Goal: Complete application form: Complete application form

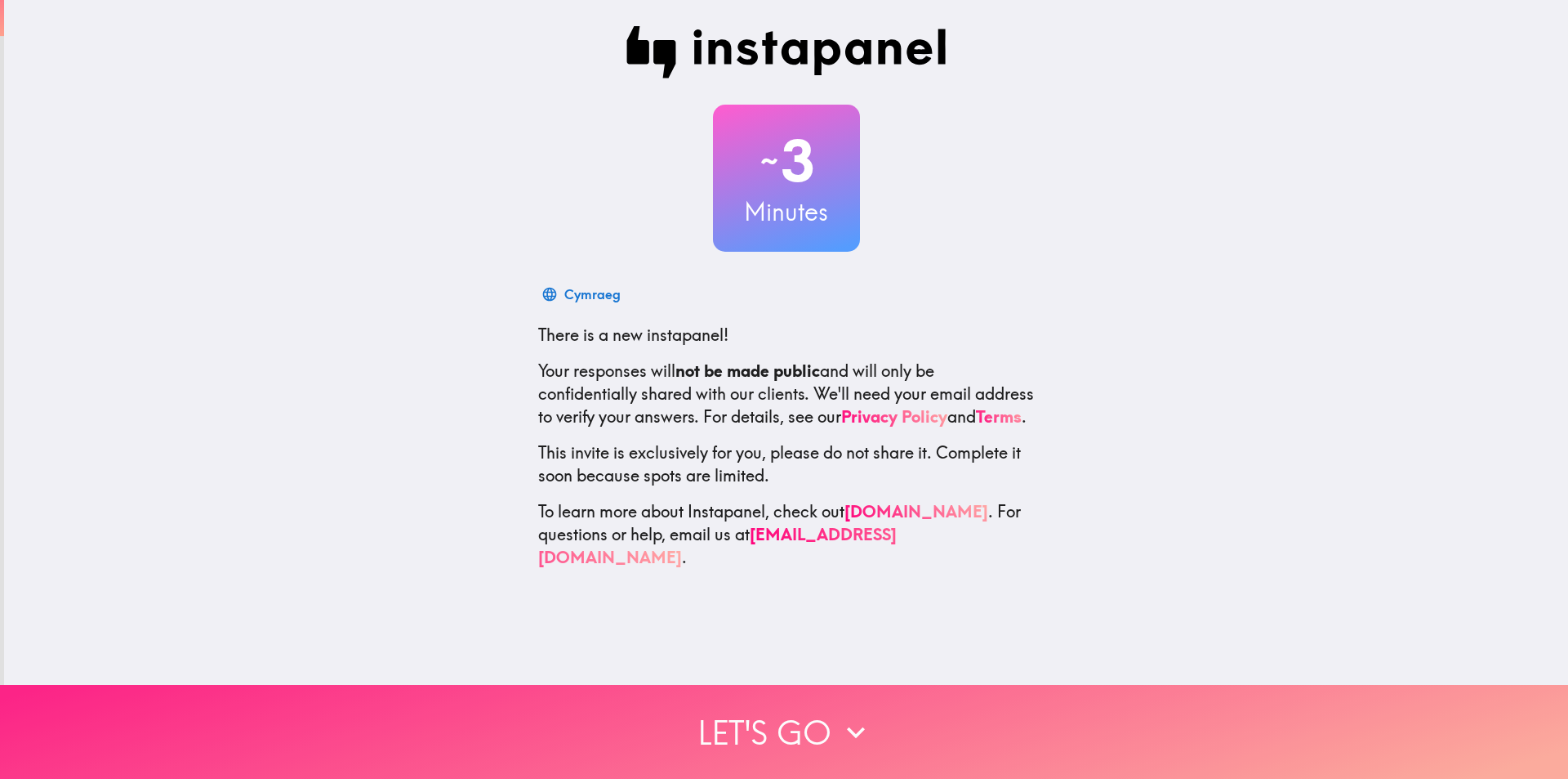
click at [811, 730] on button "Let's go" at bounding box center [784, 732] width 1568 height 94
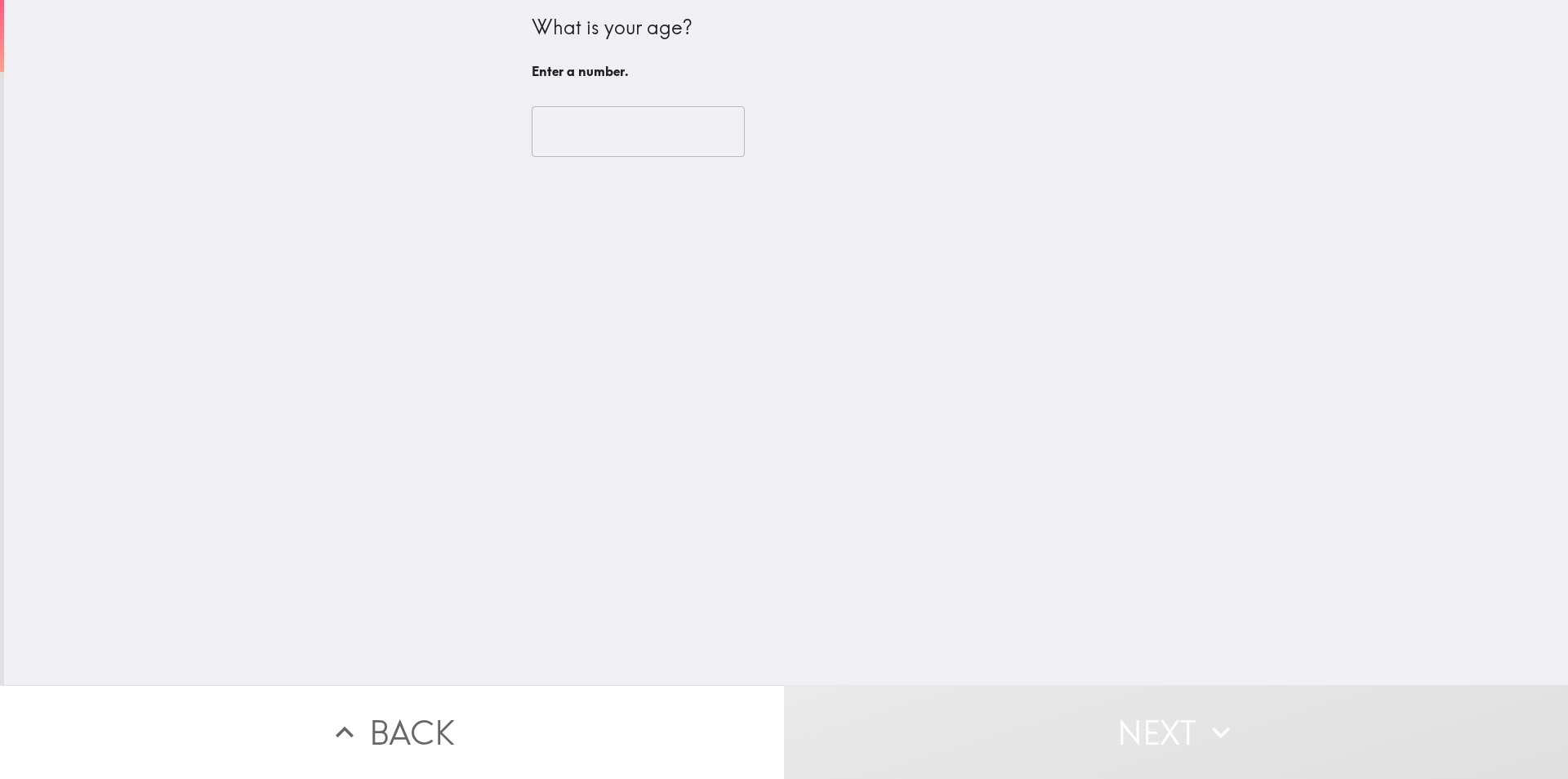
click at [571, 132] on input "number" at bounding box center [638, 132] width 213 height 51
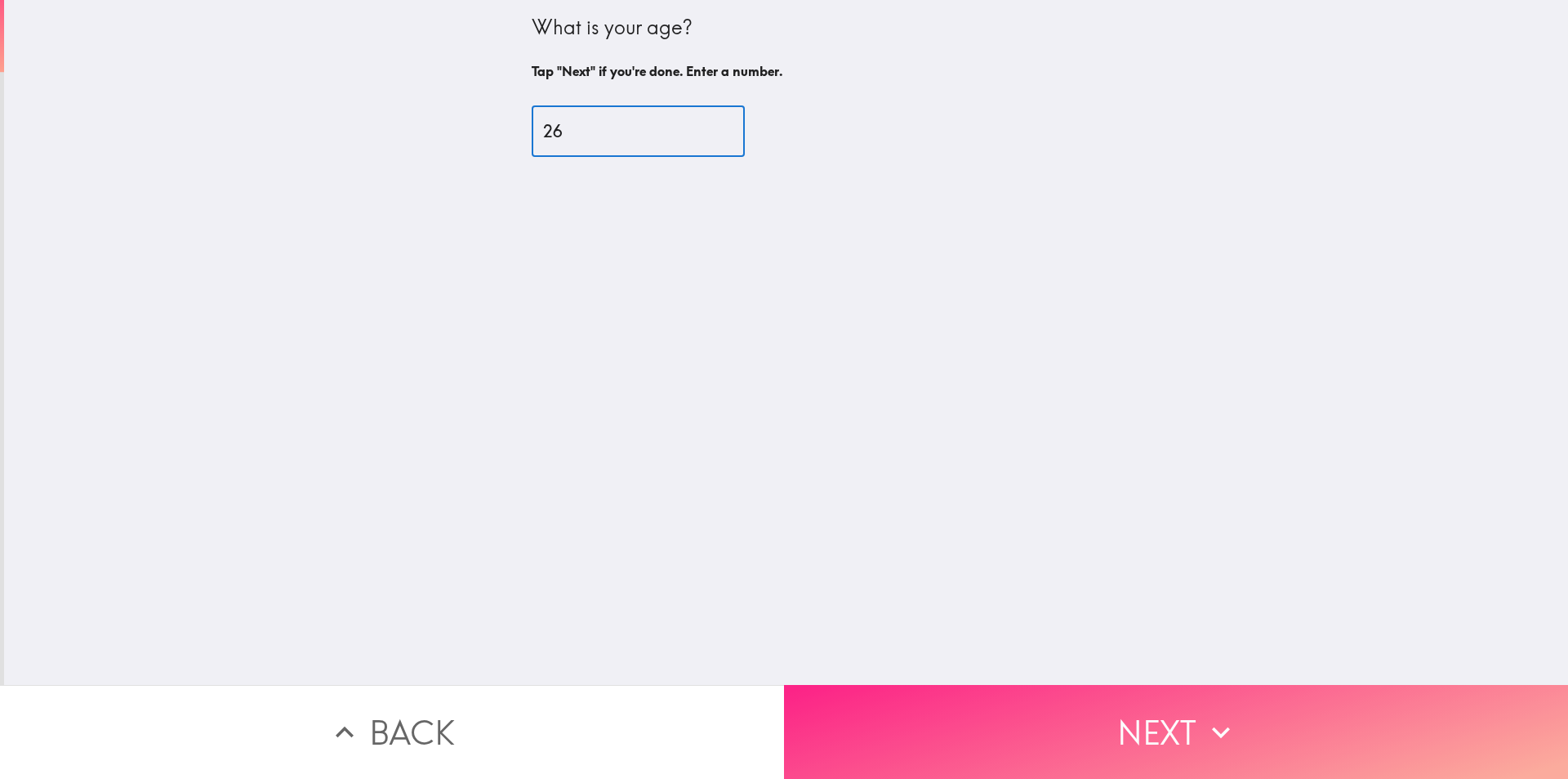
type input "26"
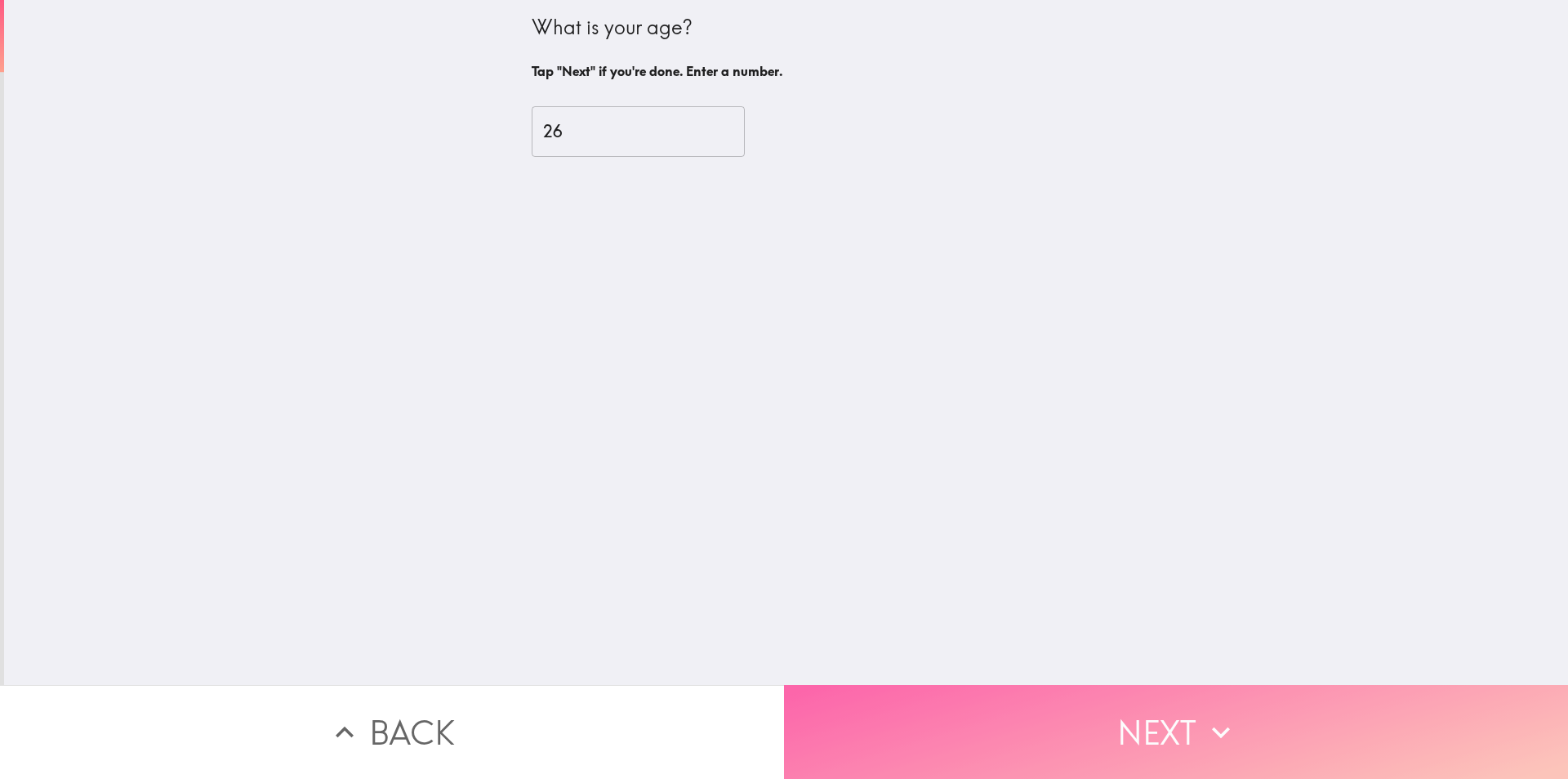
click at [1192, 733] on button "Next" at bounding box center [1176, 732] width 784 height 94
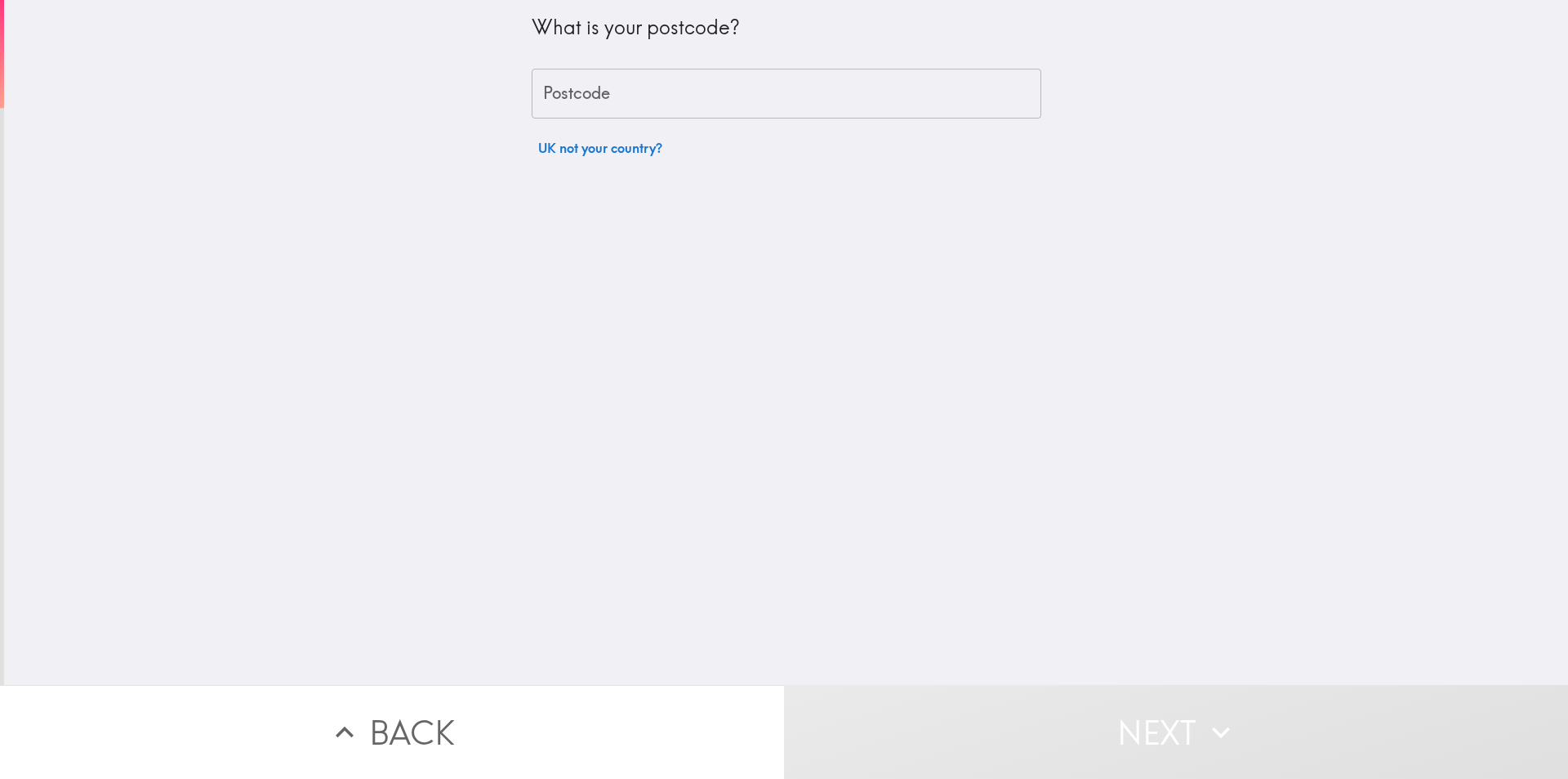
click at [659, 64] on div "What is your postcode? Postcode Postcode UK not your country?" at bounding box center [786, 82] width 510 height 164
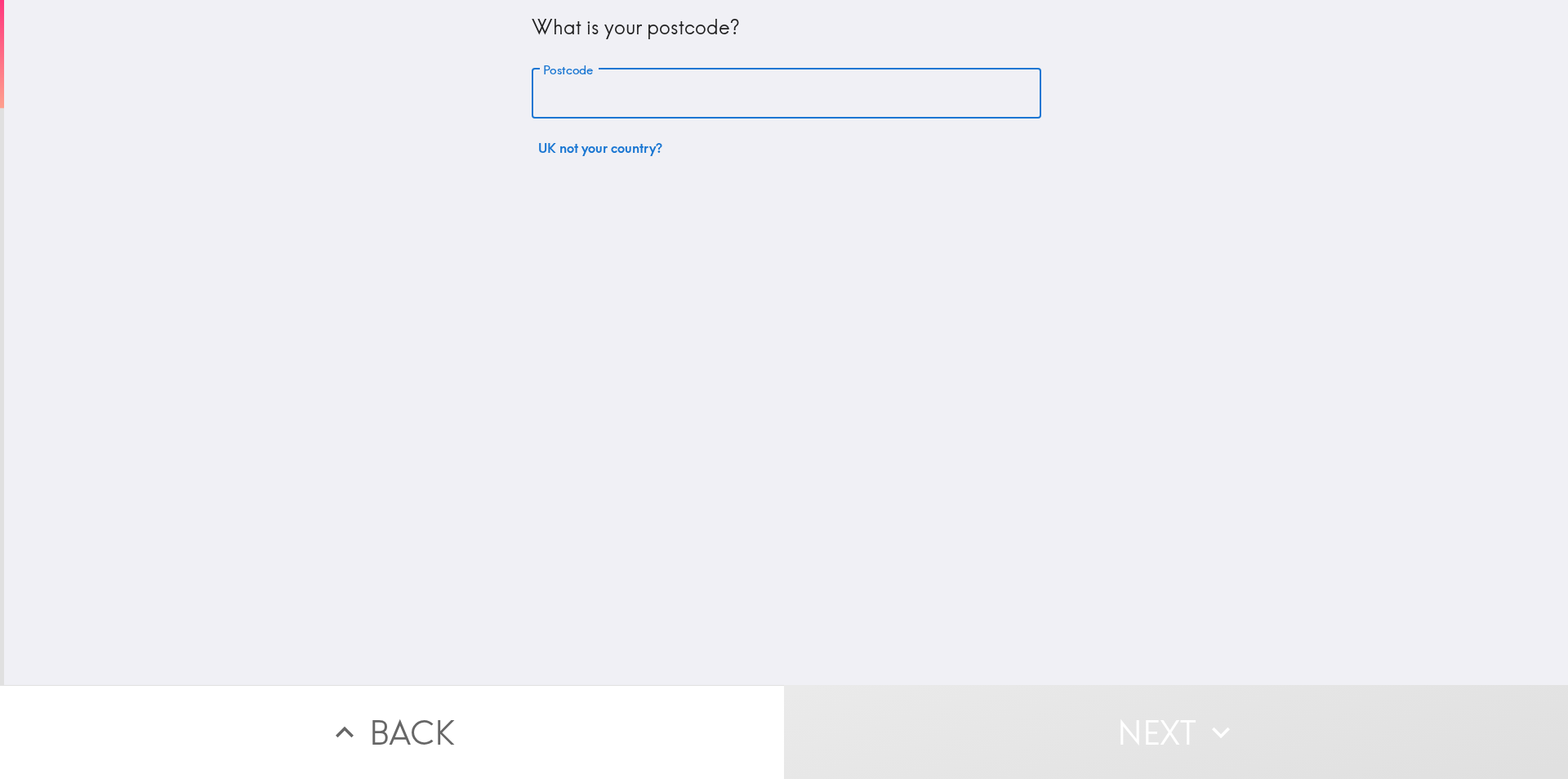
click at [664, 86] on input "Postcode" at bounding box center [786, 94] width 510 height 51
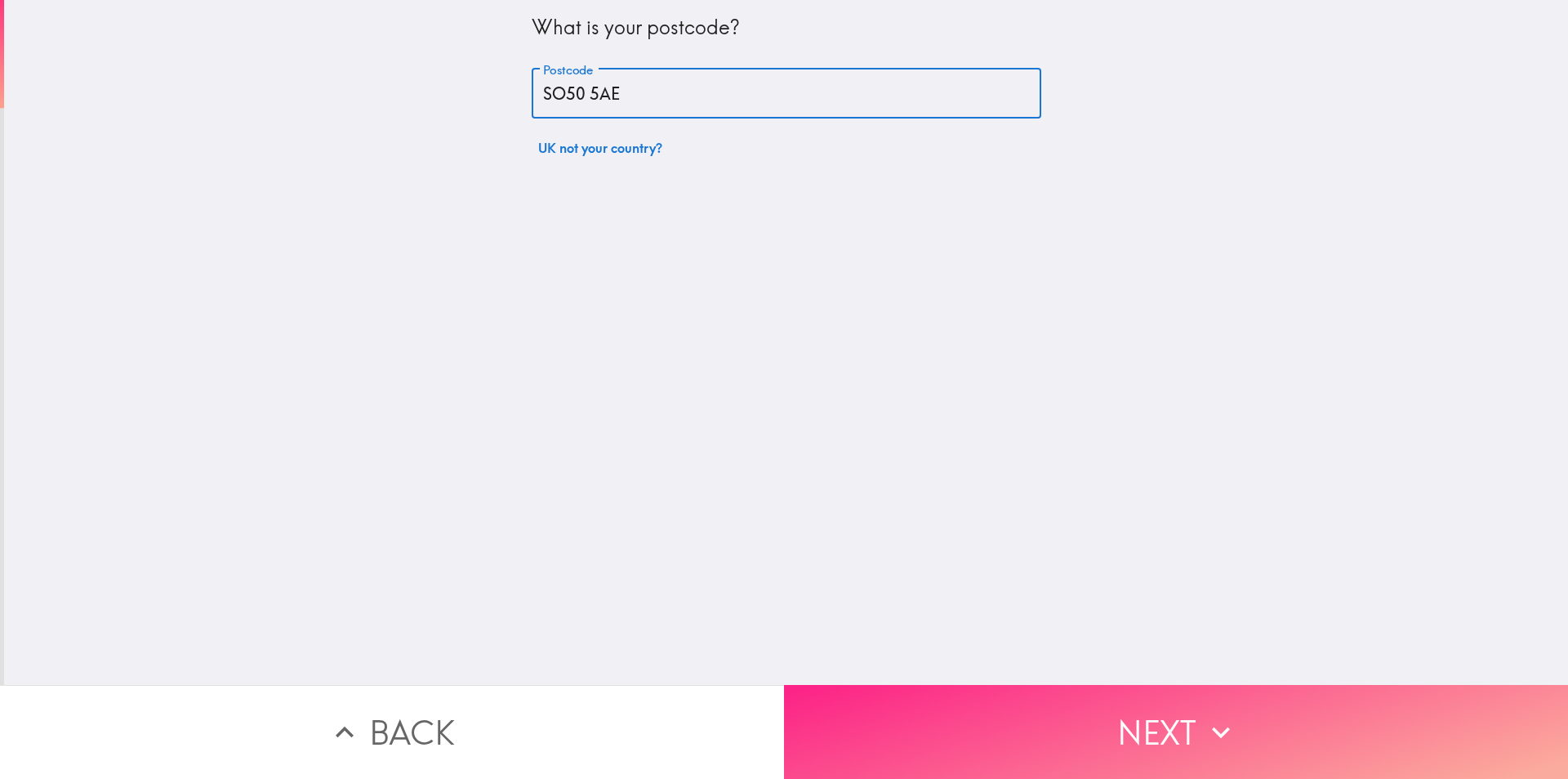
type input "SO50 5AE"
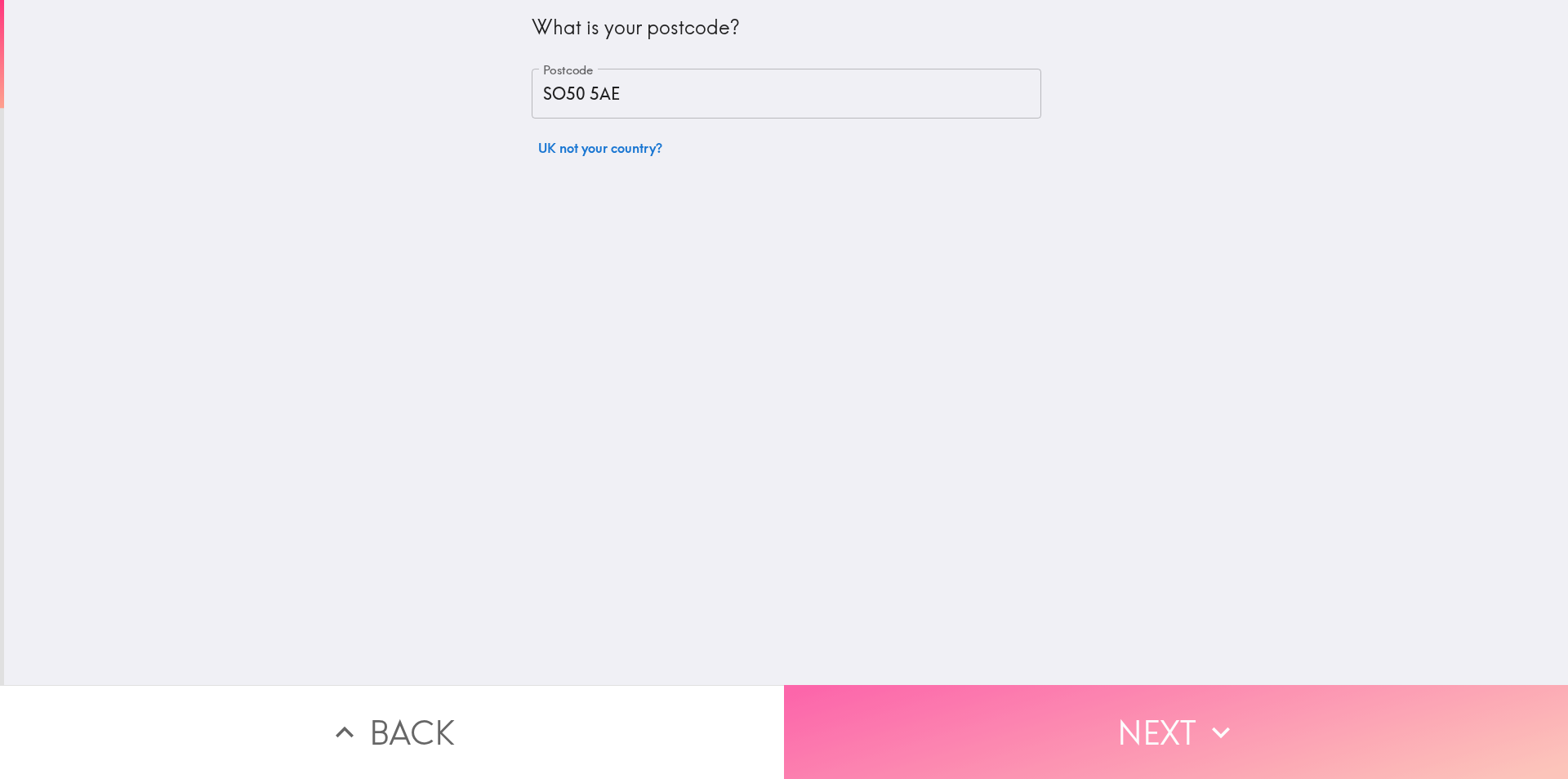
click at [1345, 728] on button "Next" at bounding box center [1176, 732] width 784 height 94
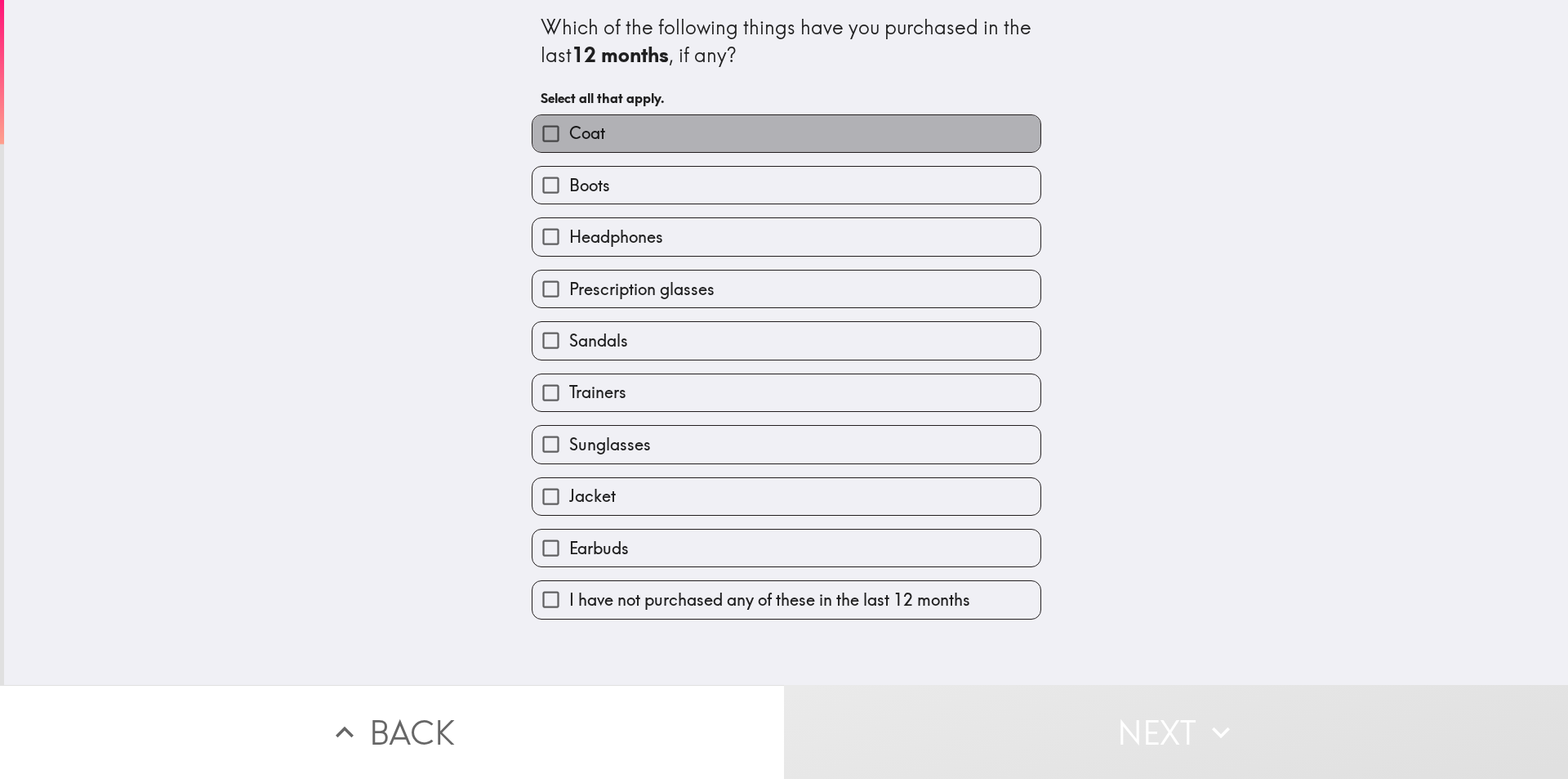
click at [593, 144] on span "Coat" at bounding box center [587, 133] width 36 height 22
click at [570, 144] on input "Coat" at bounding box center [551, 134] width 37 height 37
checkbox input "true"
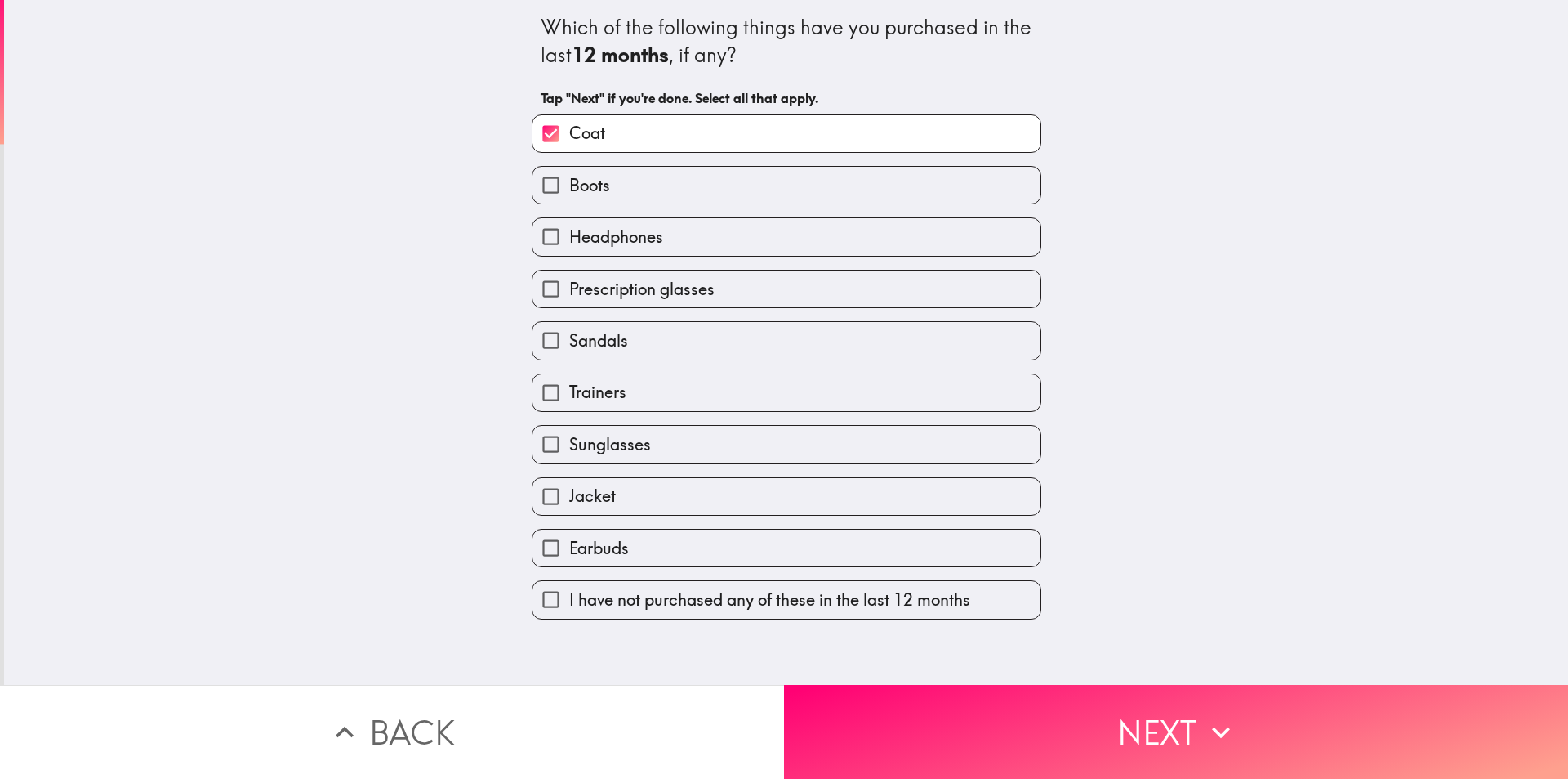
click at [642, 357] on label "Sandals" at bounding box center [786, 340] width 508 height 37
click at [570, 357] on input "Sandals" at bounding box center [551, 340] width 37 height 37
checkbox input "true"
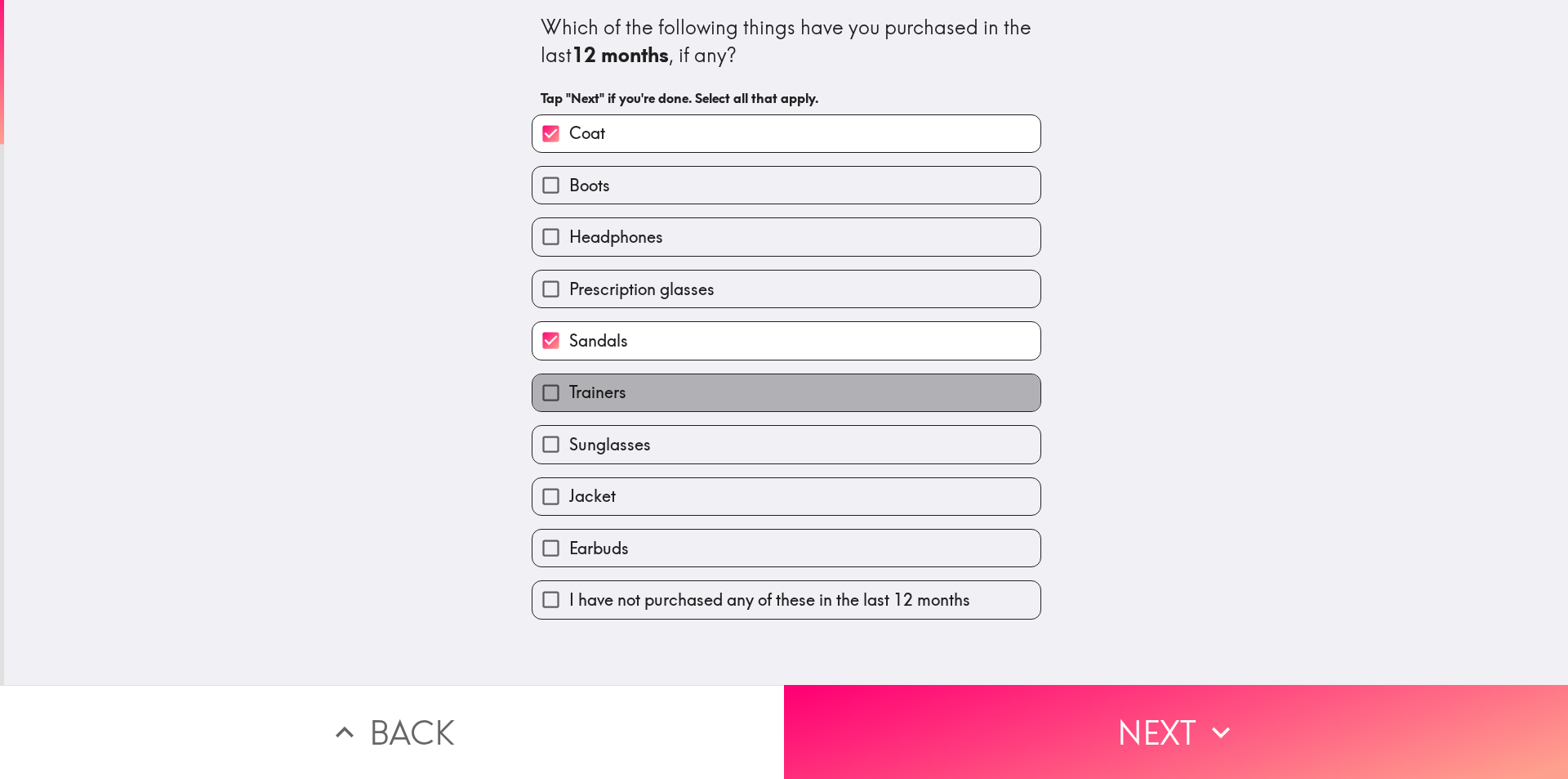
click at [630, 386] on label "Trainers" at bounding box center [786, 393] width 508 height 37
click at [570, 386] on input "Trainers" at bounding box center [551, 393] width 37 height 37
checkbox input "true"
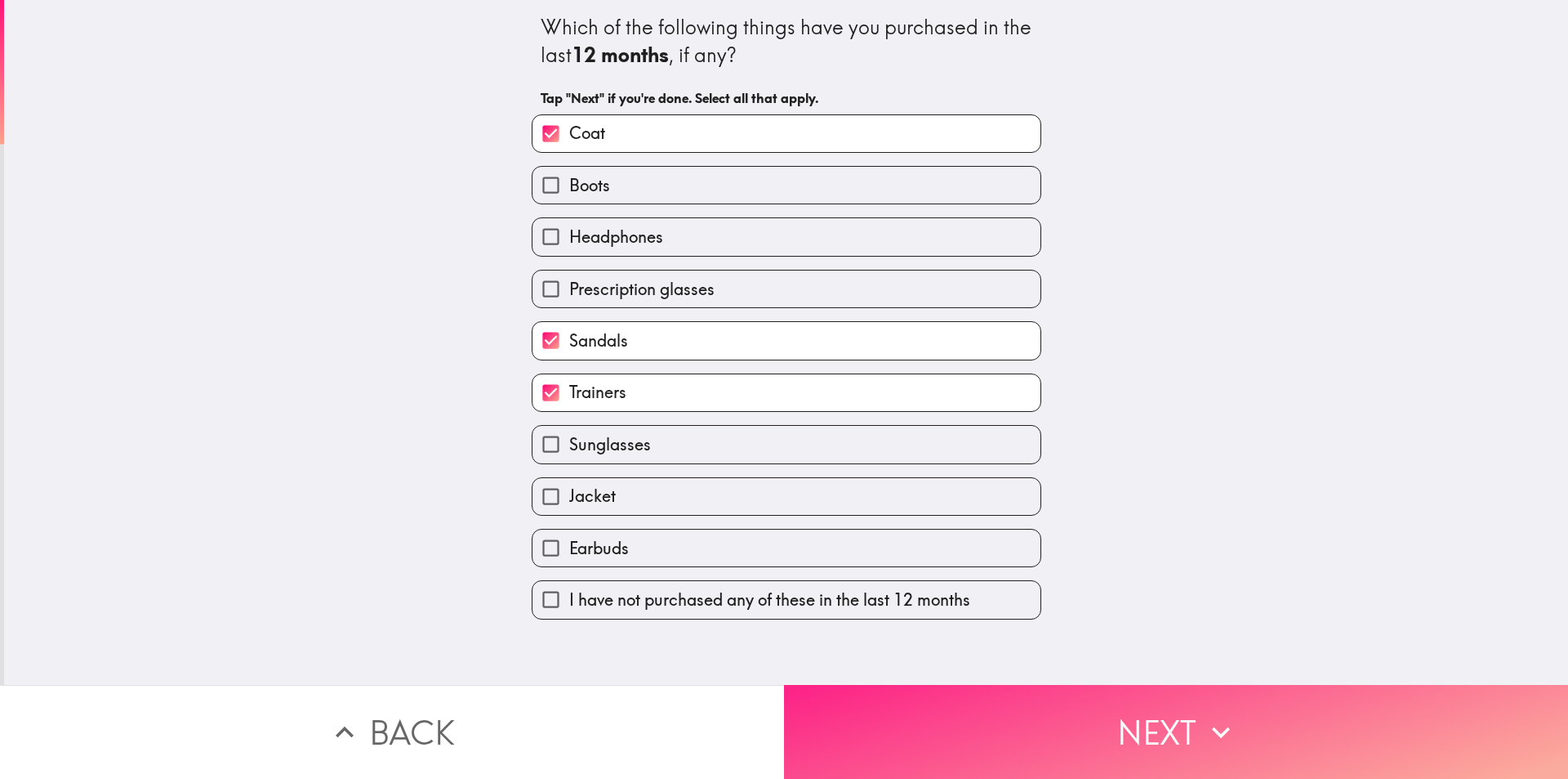
click at [870, 705] on button "Next" at bounding box center [1176, 732] width 784 height 94
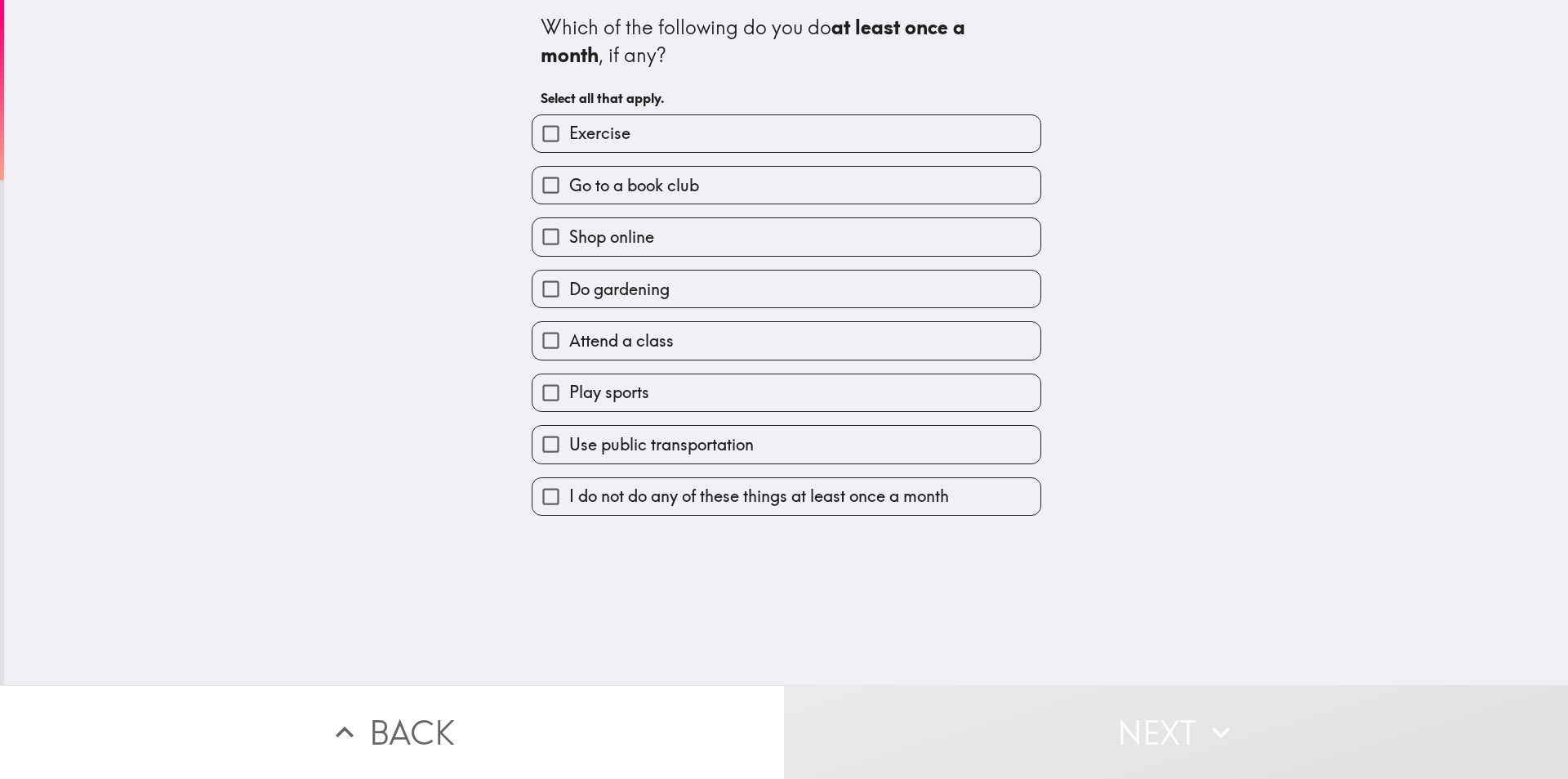
click at [770, 132] on label "Exercise" at bounding box center [786, 134] width 508 height 37
click at [570, 132] on input "Exercise" at bounding box center [551, 134] width 37 height 37
checkbox input "true"
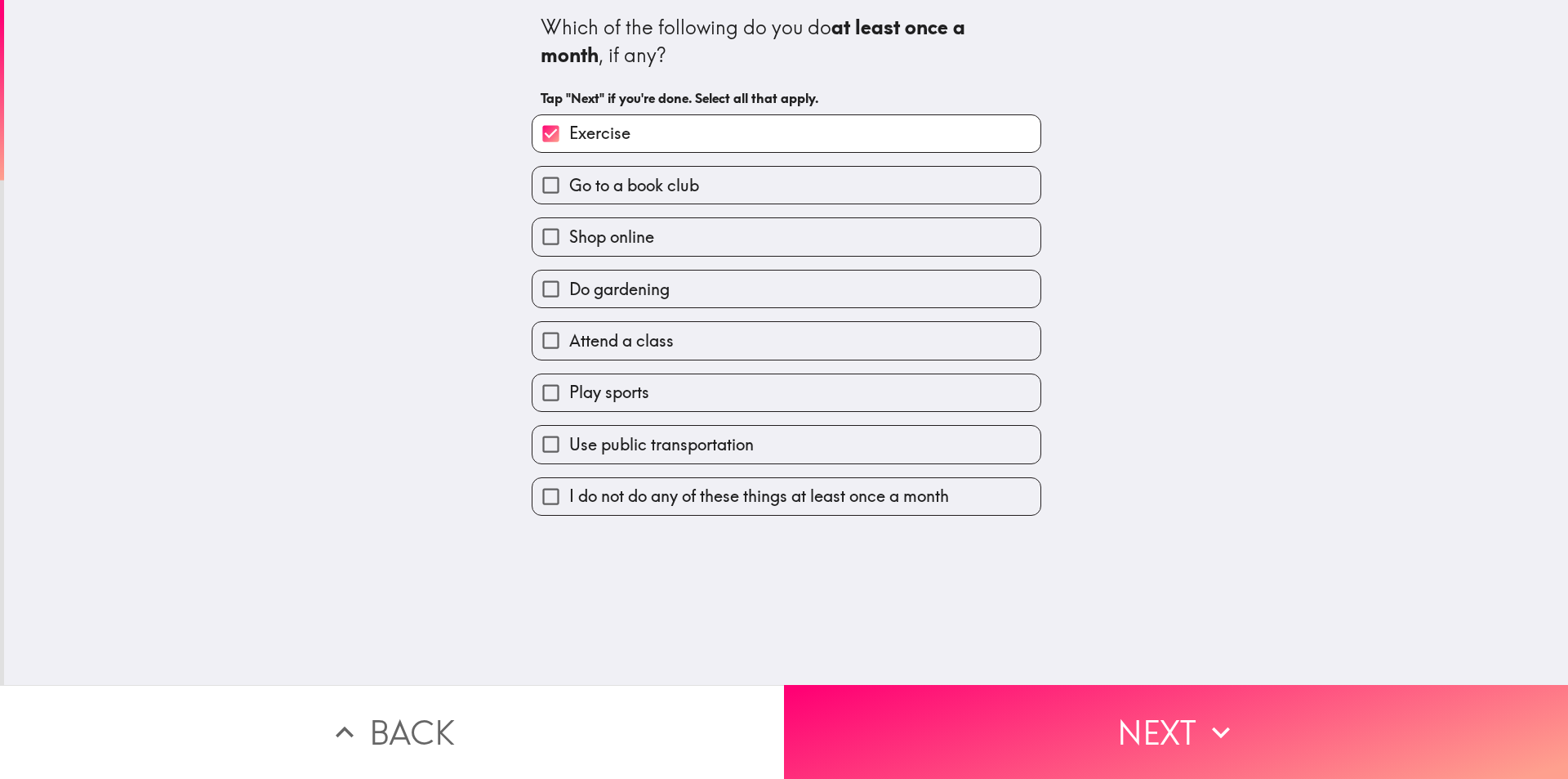
click at [745, 236] on label "Shop online" at bounding box center [786, 237] width 508 height 37
click at [570, 236] on input "Shop online" at bounding box center [551, 237] width 37 height 37
checkbox input "true"
click at [700, 448] on span "Use public transportation" at bounding box center [661, 444] width 185 height 22
click at [570, 448] on input "Use public transportation" at bounding box center [551, 445] width 37 height 37
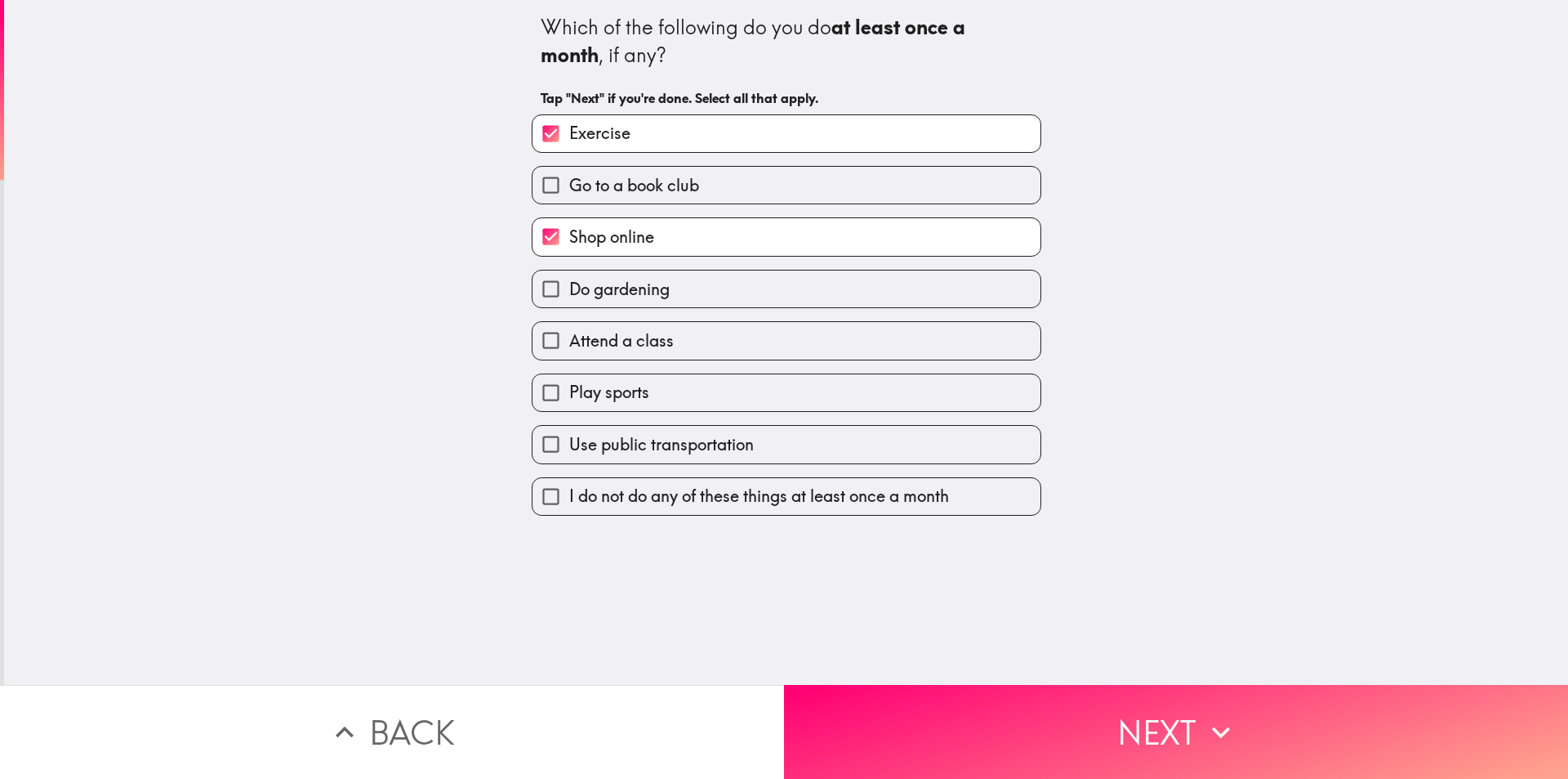
checkbox input "true"
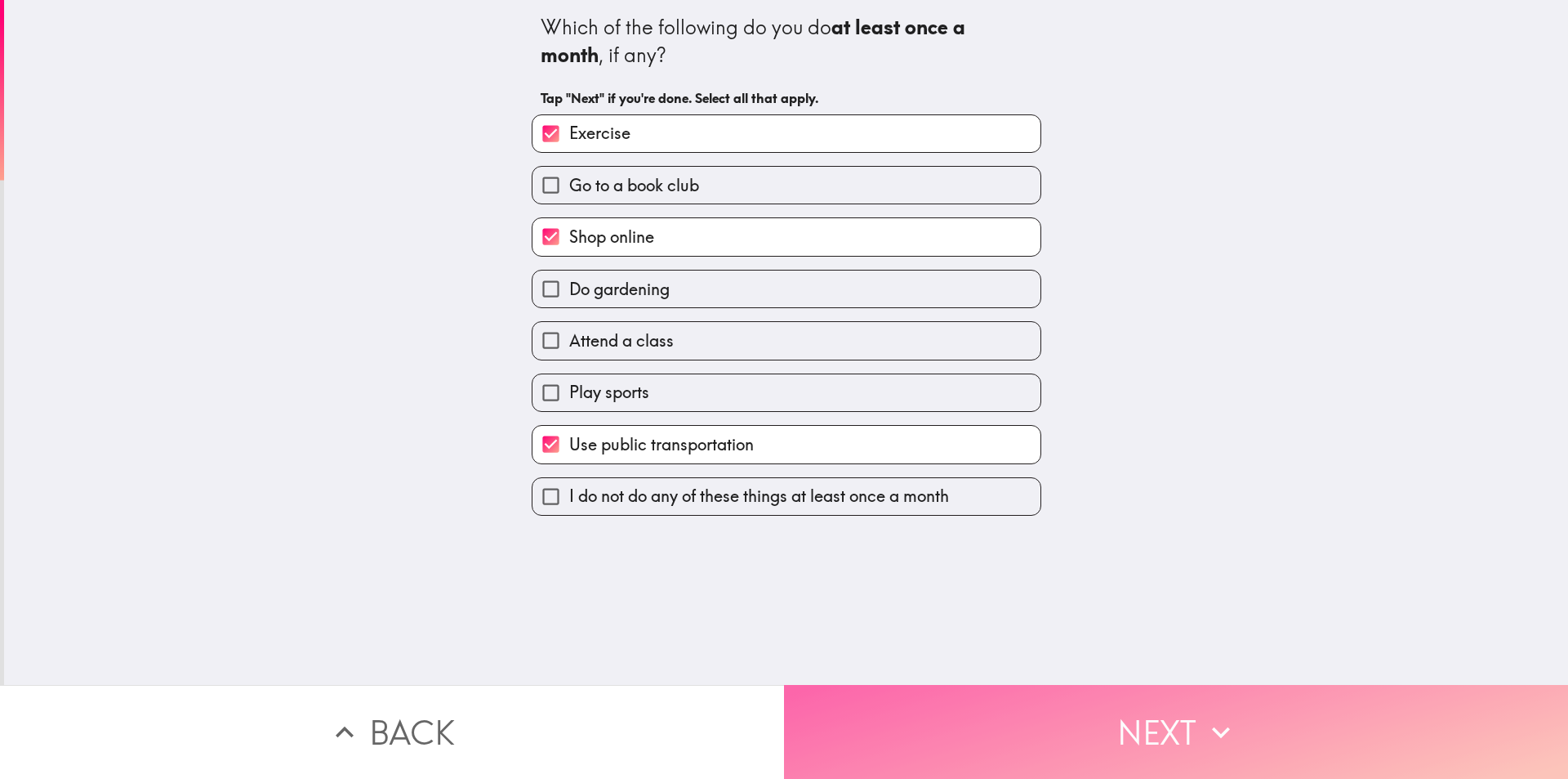
click at [905, 741] on button "Next" at bounding box center [1176, 732] width 784 height 94
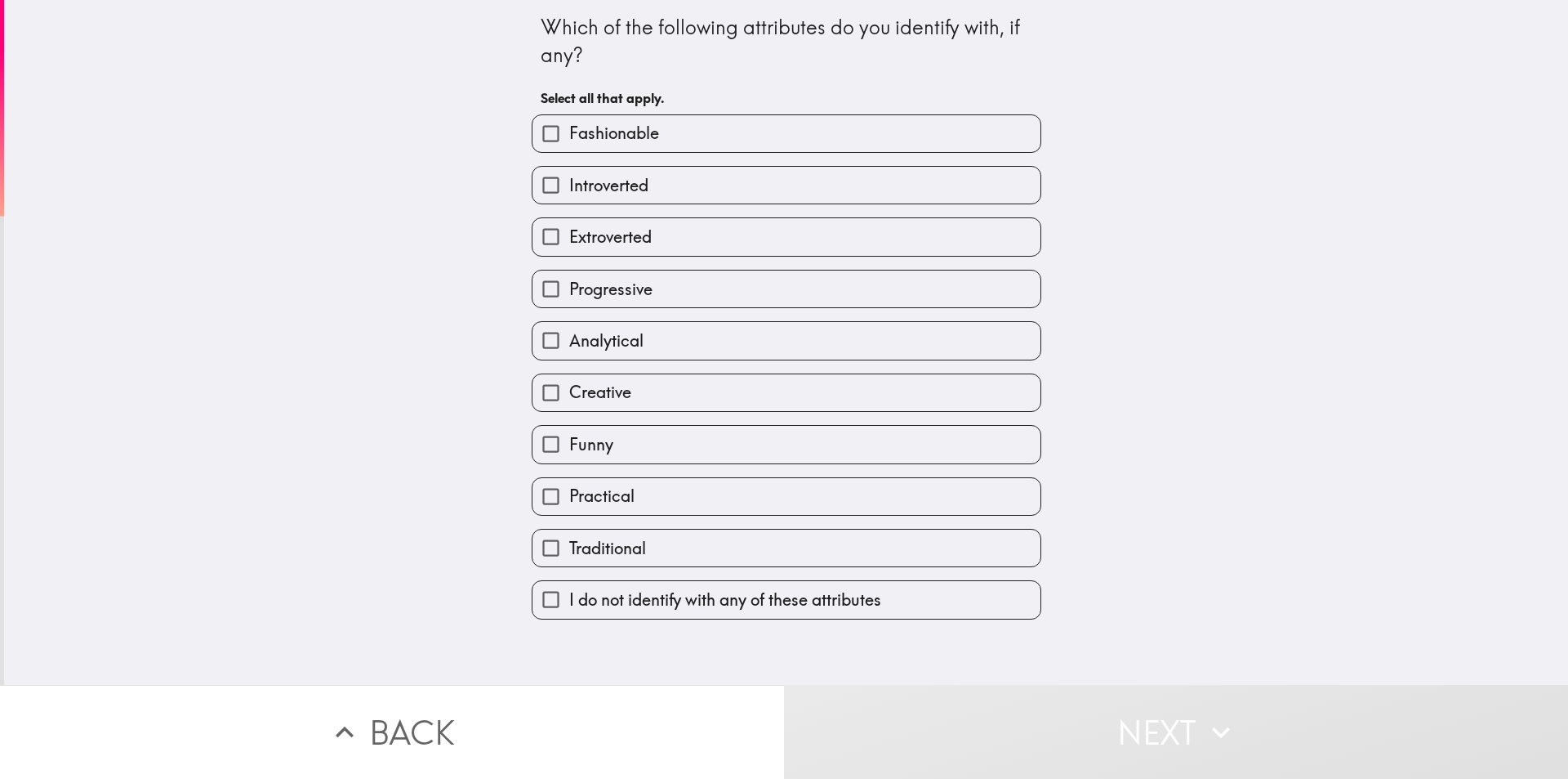
click at [869, 133] on label "Fashionable" at bounding box center [786, 134] width 508 height 37
click at [570, 133] on input "Fashionable" at bounding box center [551, 134] width 37 height 37
checkbox input "true"
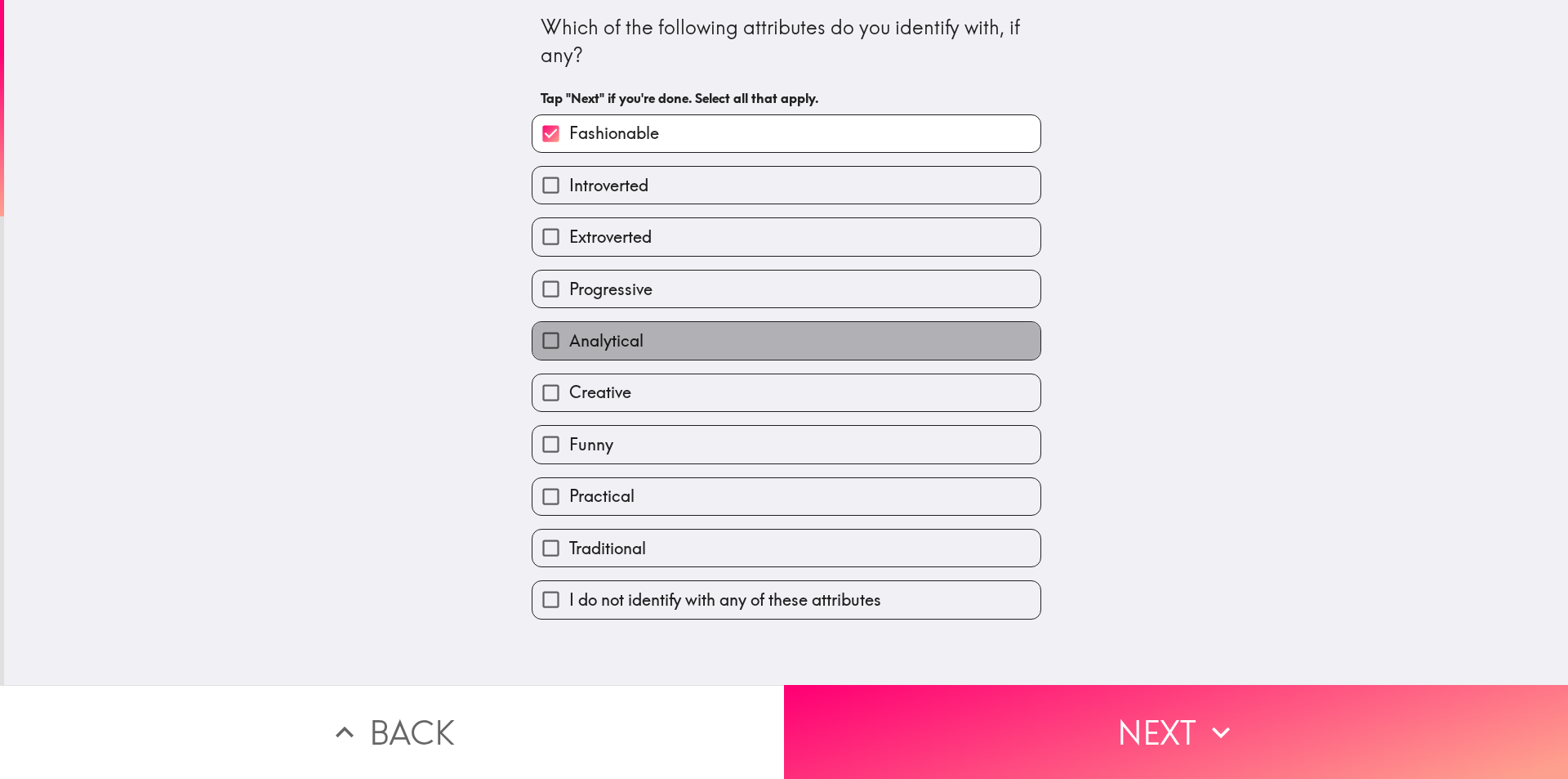
click at [789, 339] on label "Analytical" at bounding box center [786, 340] width 508 height 37
click at [570, 339] on input "Analytical" at bounding box center [551, 340] width 37 height 37
checkbox input "true"
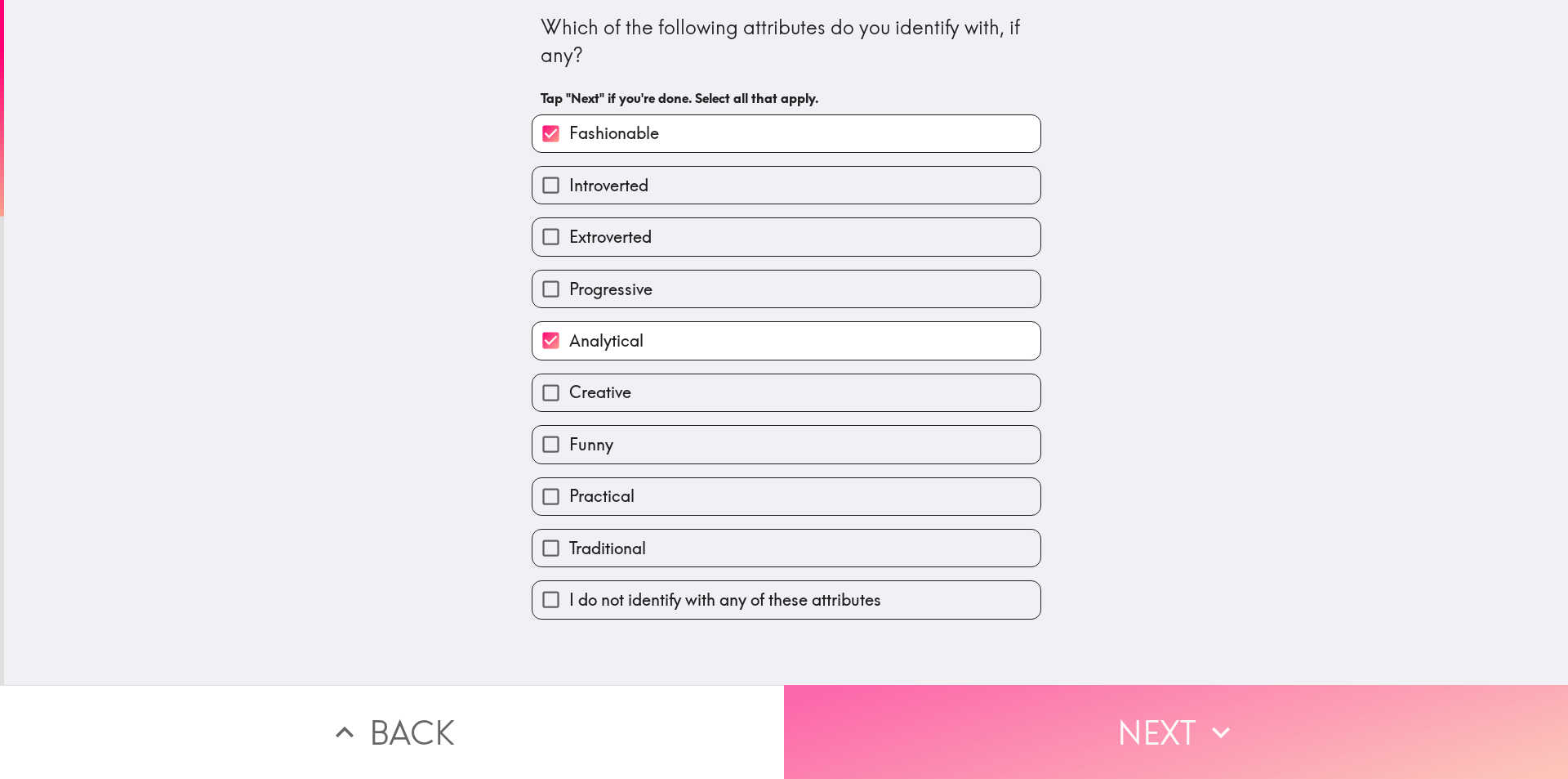
drag, startPoint x: 965, startPoint y: 721, endPoint x: 969, endPoint y: 635, distance: 86.1
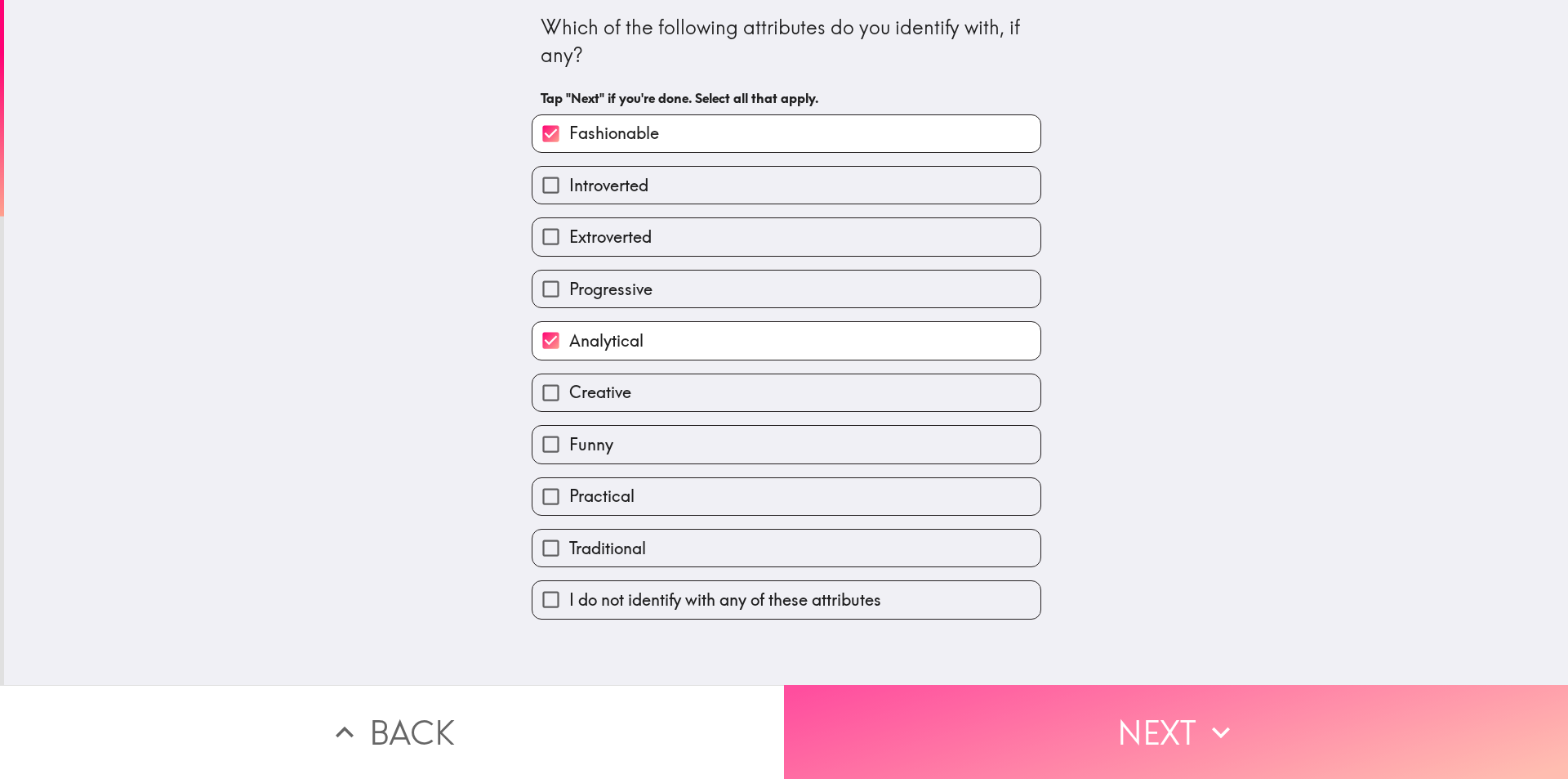
click at [967, 721] on button "Next" at bounding box center [1176, 732] width 784 height 94
